Goal: Book appointment/travel/reservation

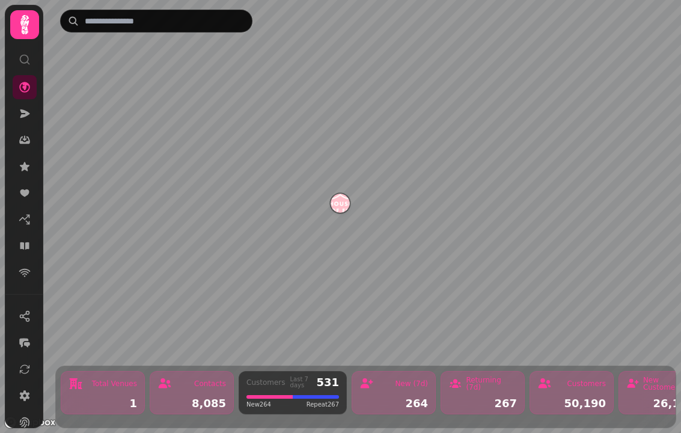
click at [22, 242] on icon at bounding box center [25, 246] width 12 height 12
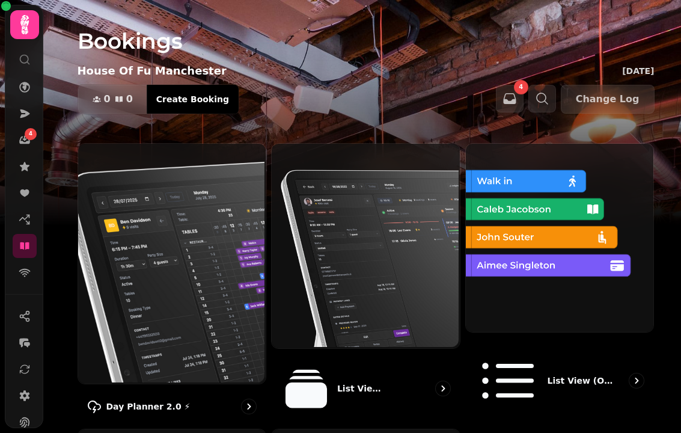
click at [174, 253] on img at bounding box center [171, 263] width 188 height 240
